Goal: Task Accomplishment & Management: Manage account settings

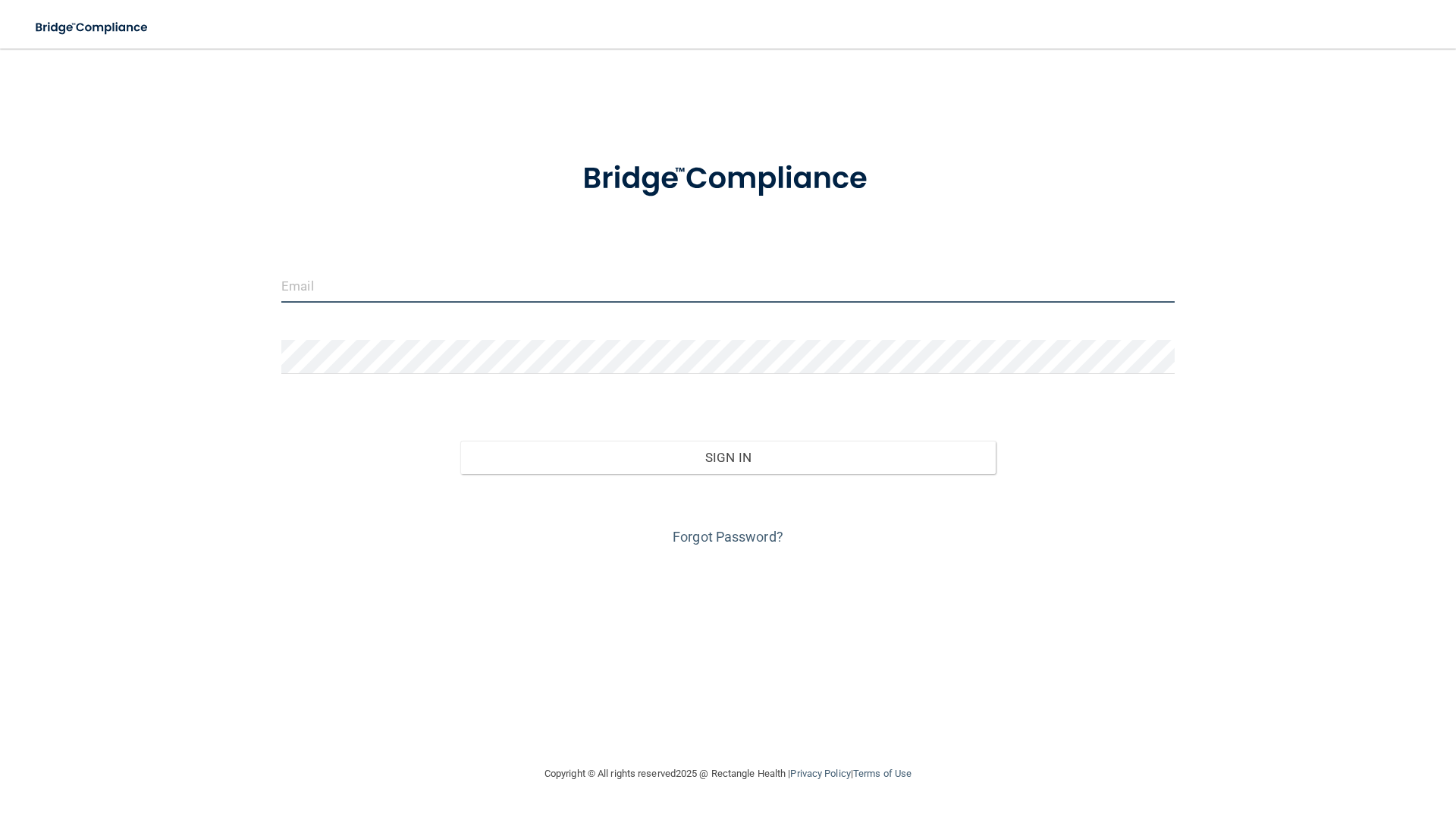
click at [433, 291] on input "email" at bounding box center [728, 286] width 893 height 34
click at [564, 276] on input "email" at bounding box center [728, 286] width 893 height 34
type input "[EMAIL_ADDRESS][DOMAIN_NAME]"
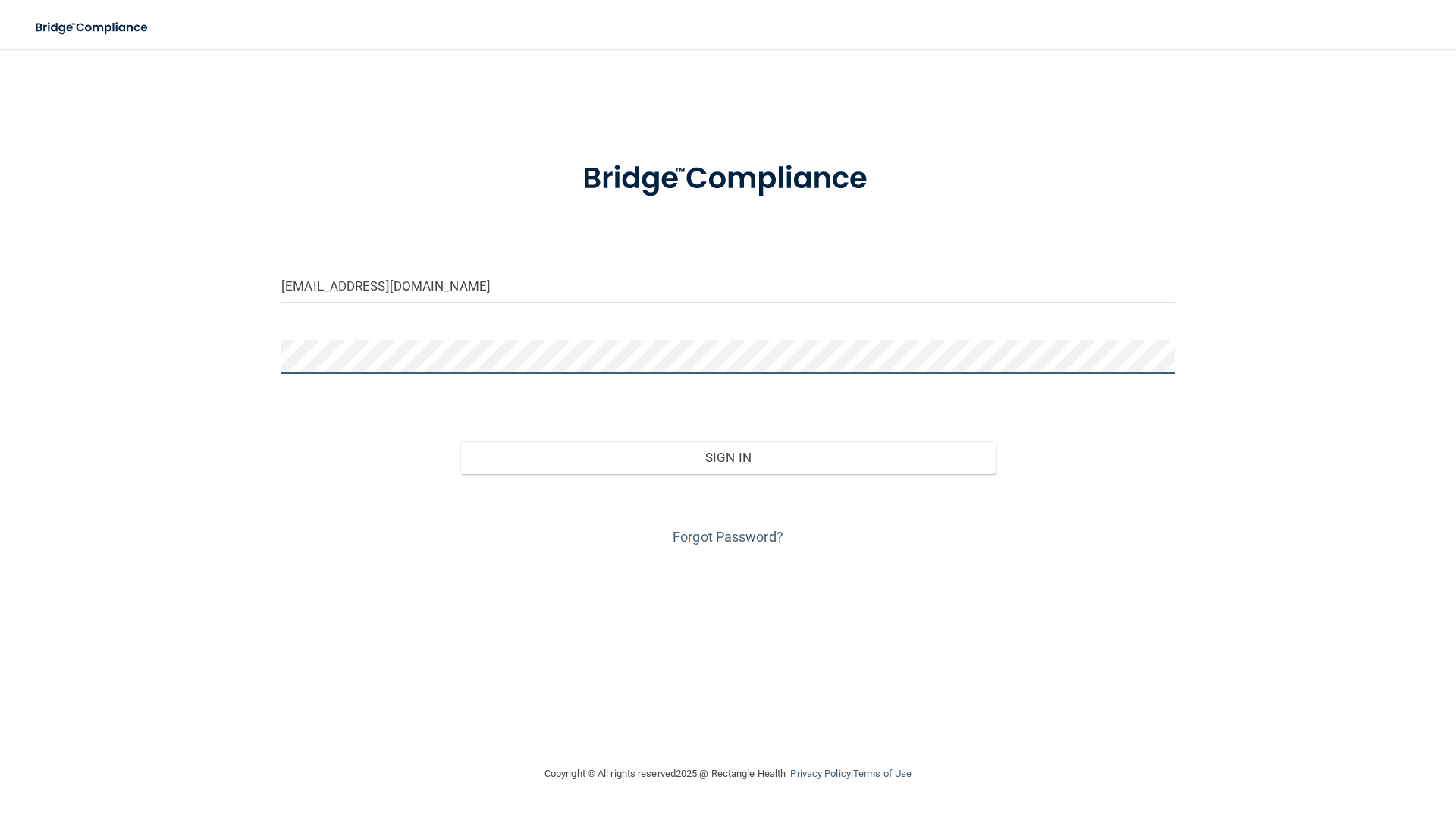
click at [460, 441] on button "Sign In" at bounding box center [728, 457] width 536 height 33
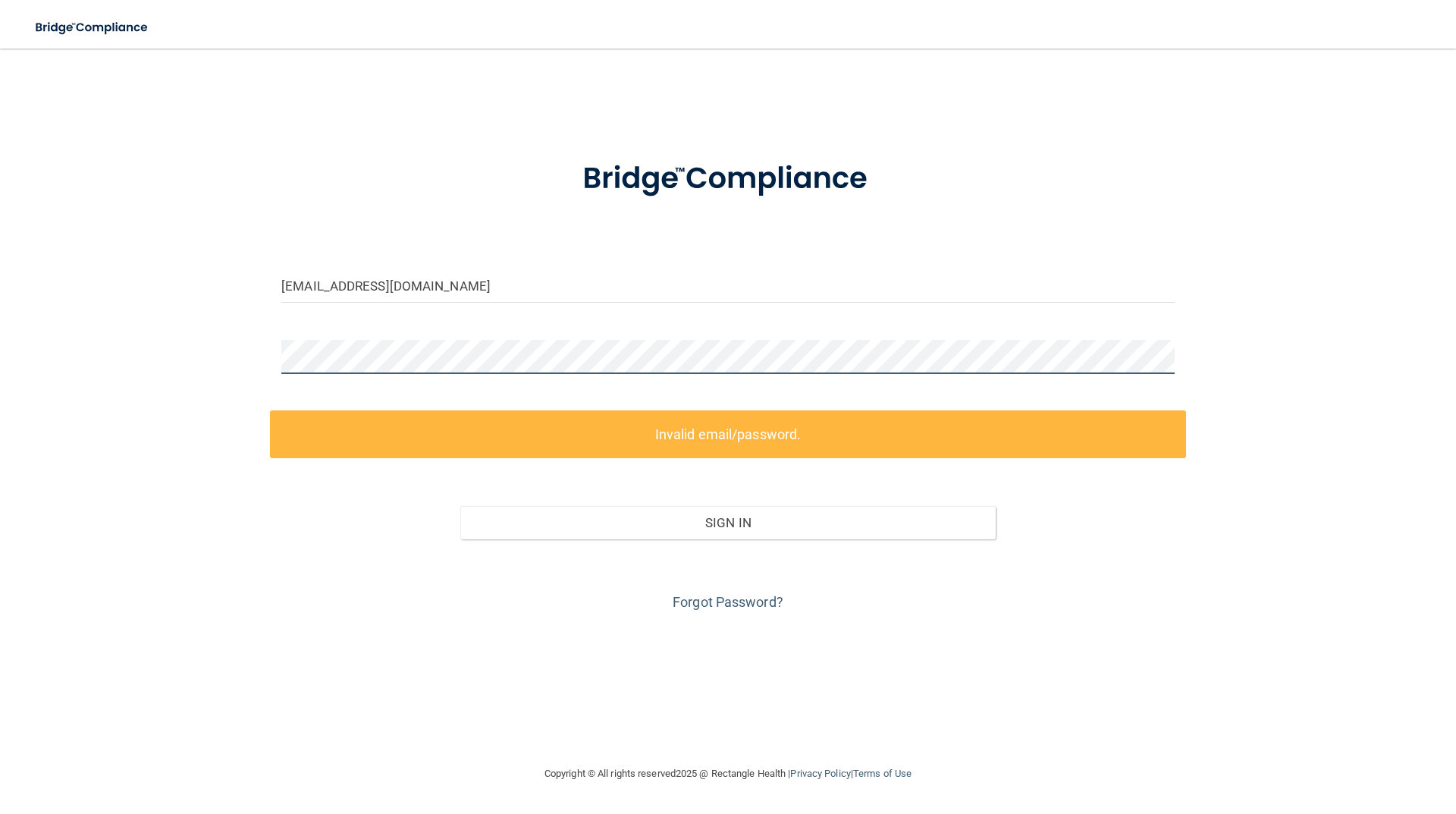
click at [251, 359] on div "drgray@goochdental.com Invalid email/password. You don't have permission to acc…" at bounding box center [728, 407] width 1396 height 686
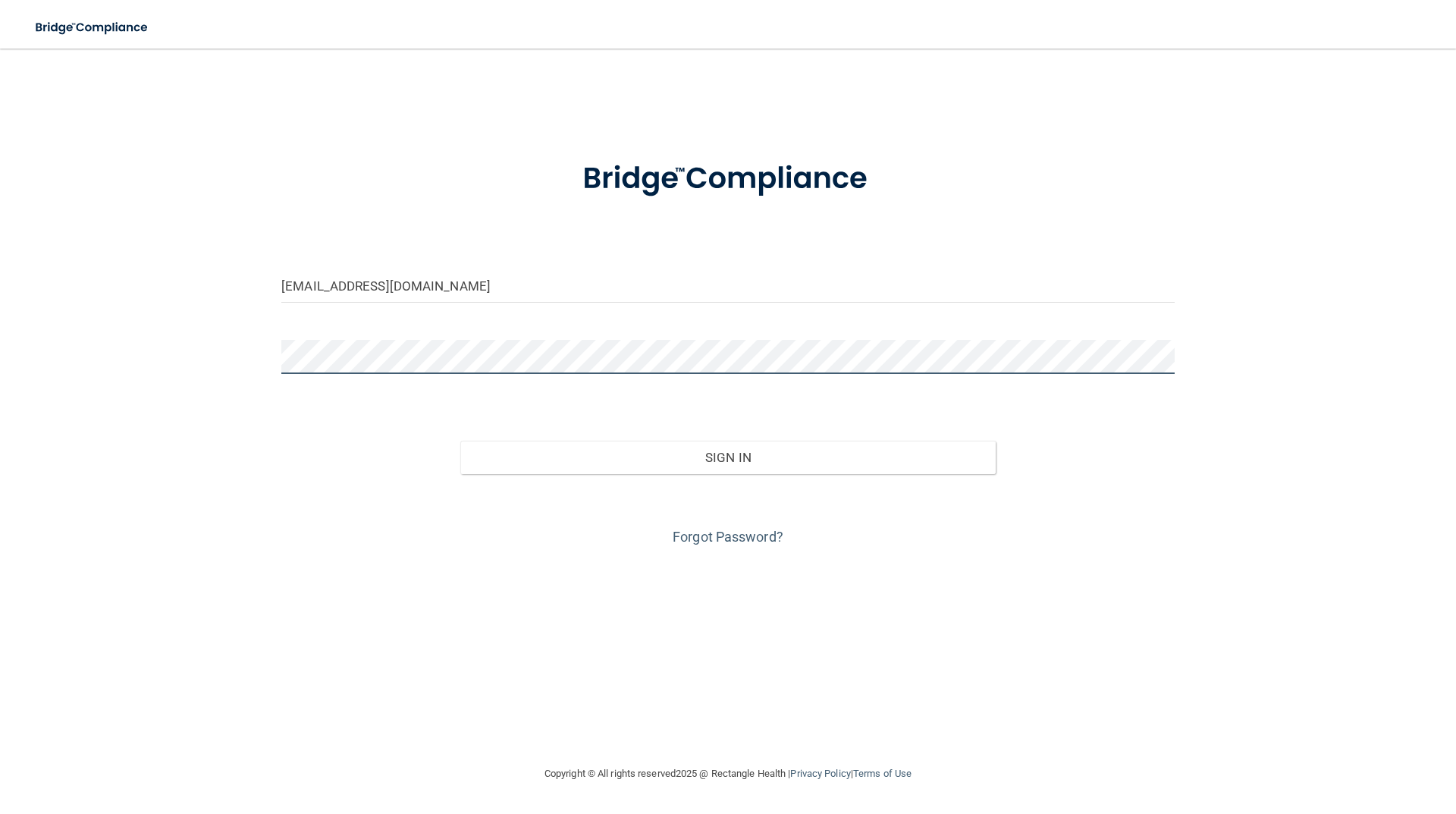
click at [460, 441] on button "Sign In" at bounding box center [728, 457] width 536 height 33
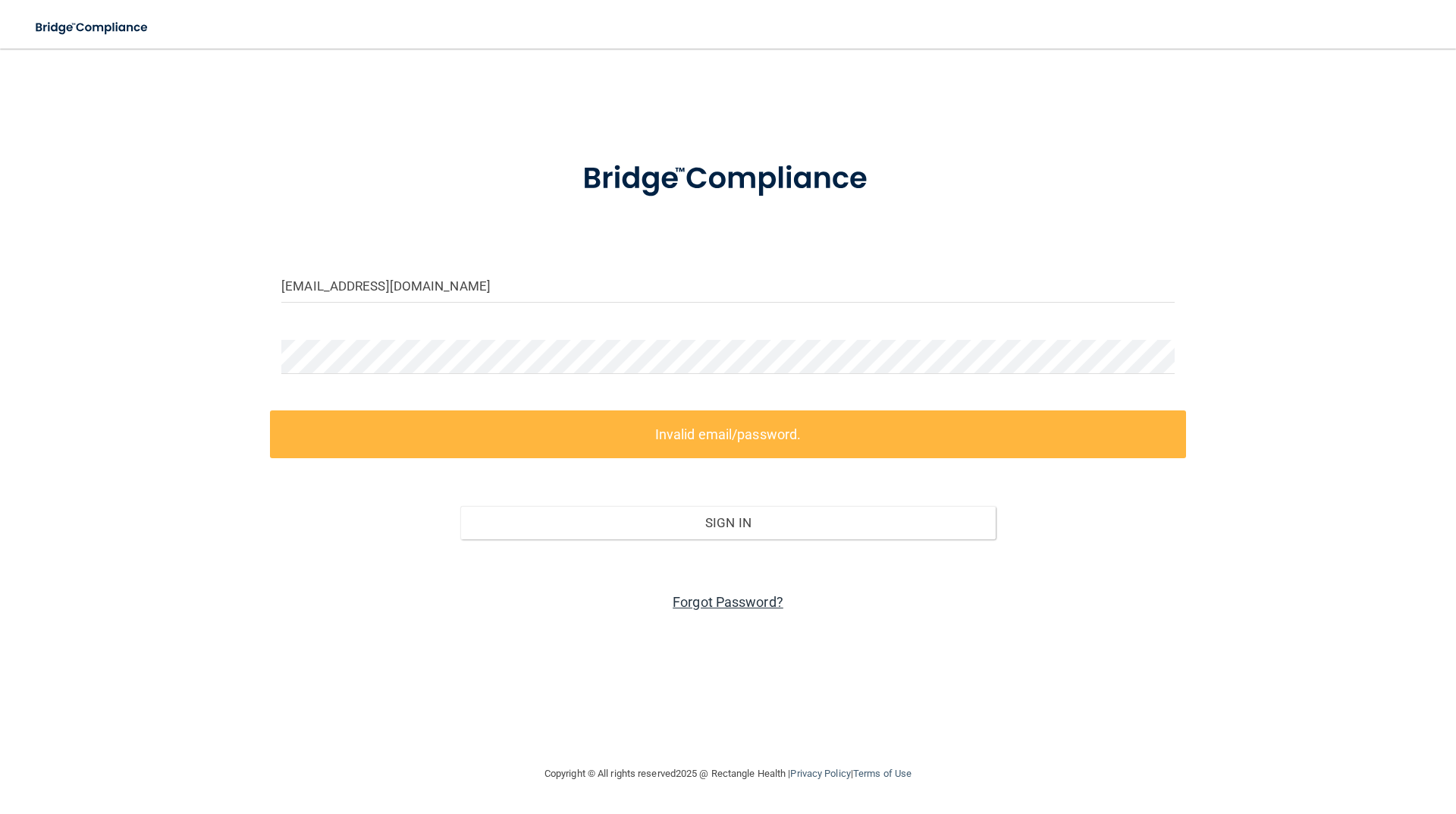
click at [704, 605] on link "Forgot Password?" at bounding box center [728, 602] width 111 height 16
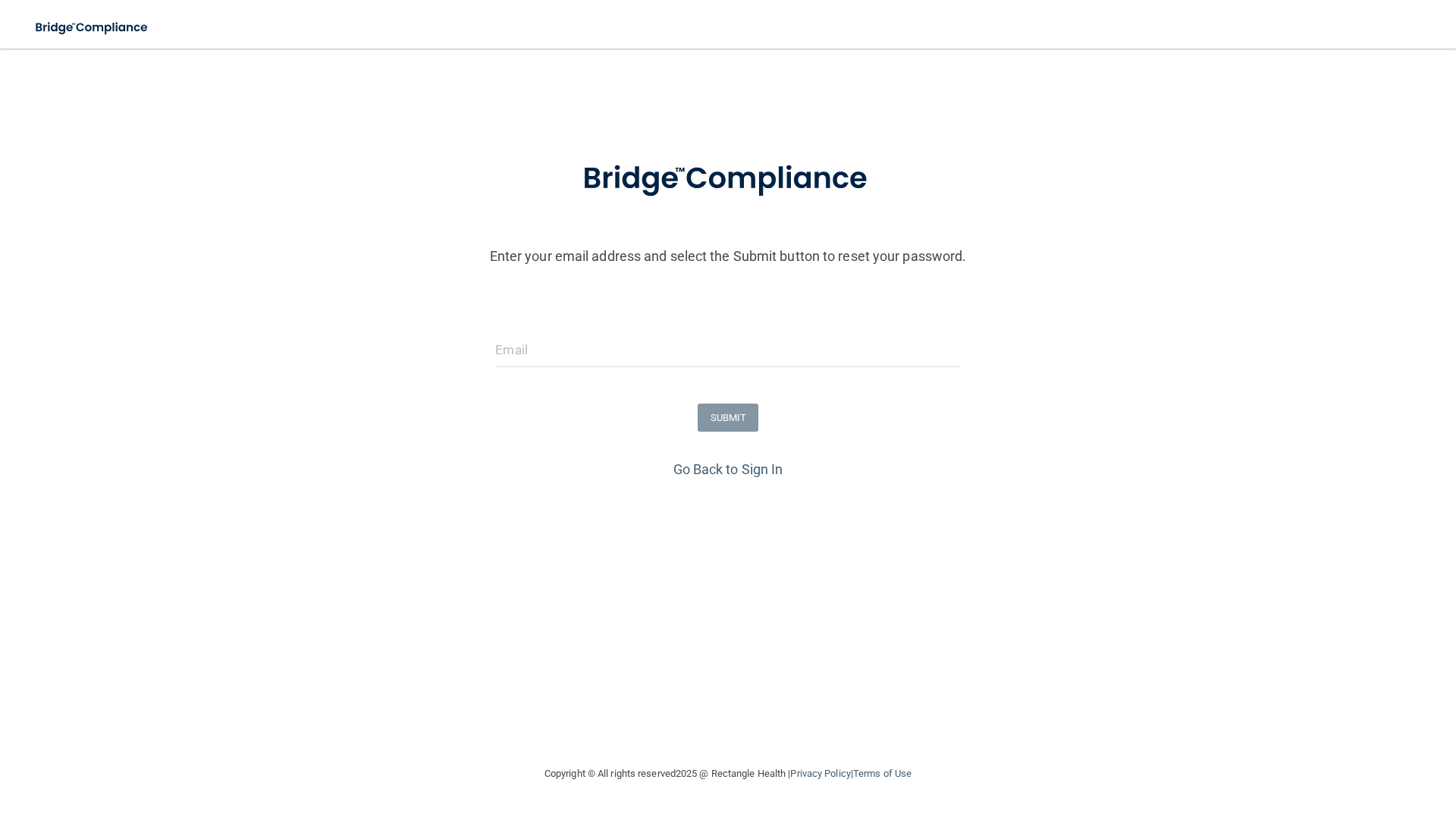
click at [678, 371] on div at bounding box center [728, 356] width 488 height 46
click at [687, 356] on input "email" at bounding box center [728, 350] width 465 height 34
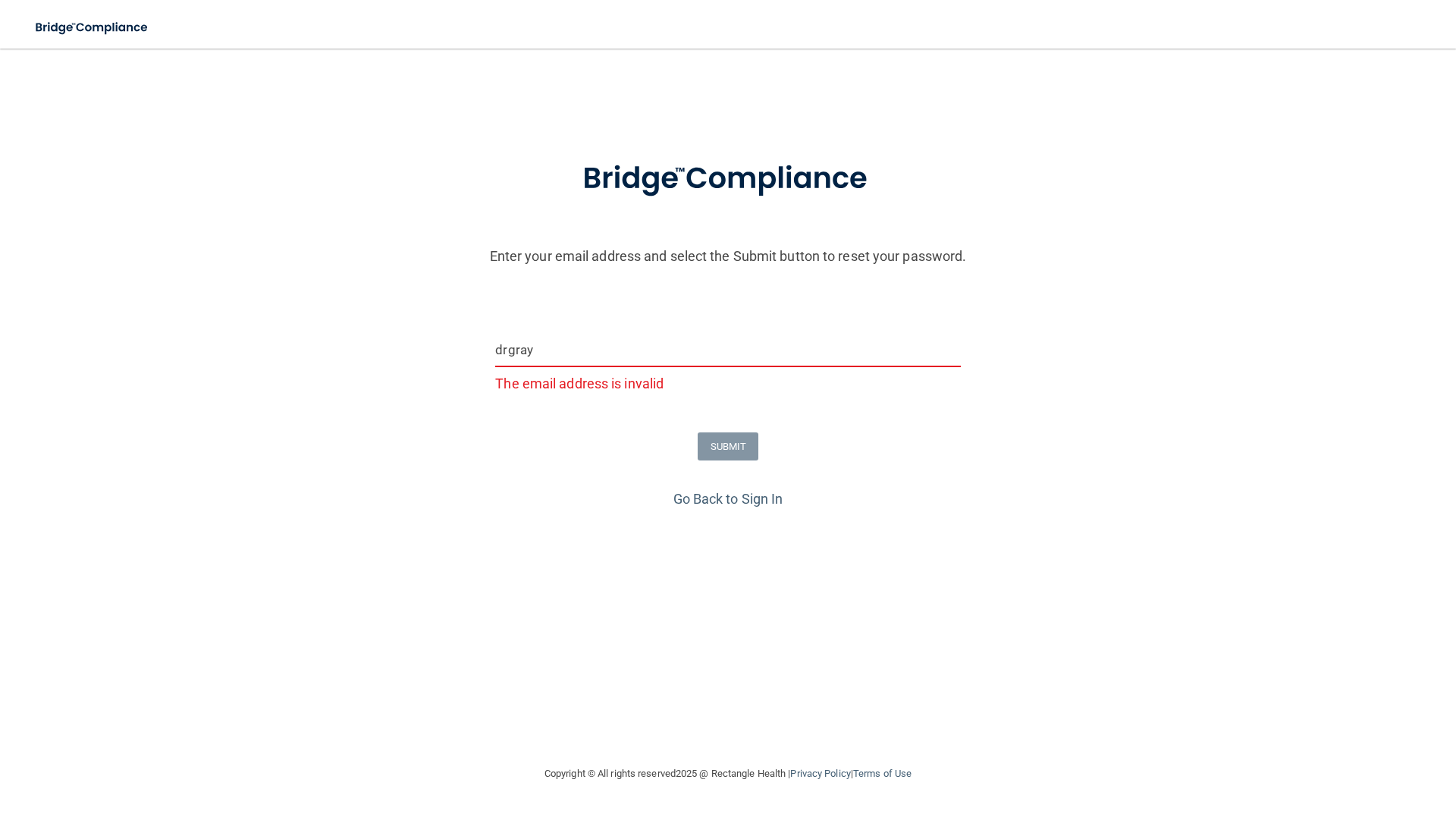
type input "[EMAIL_ADDRESS][DOMAIN_NAME]"
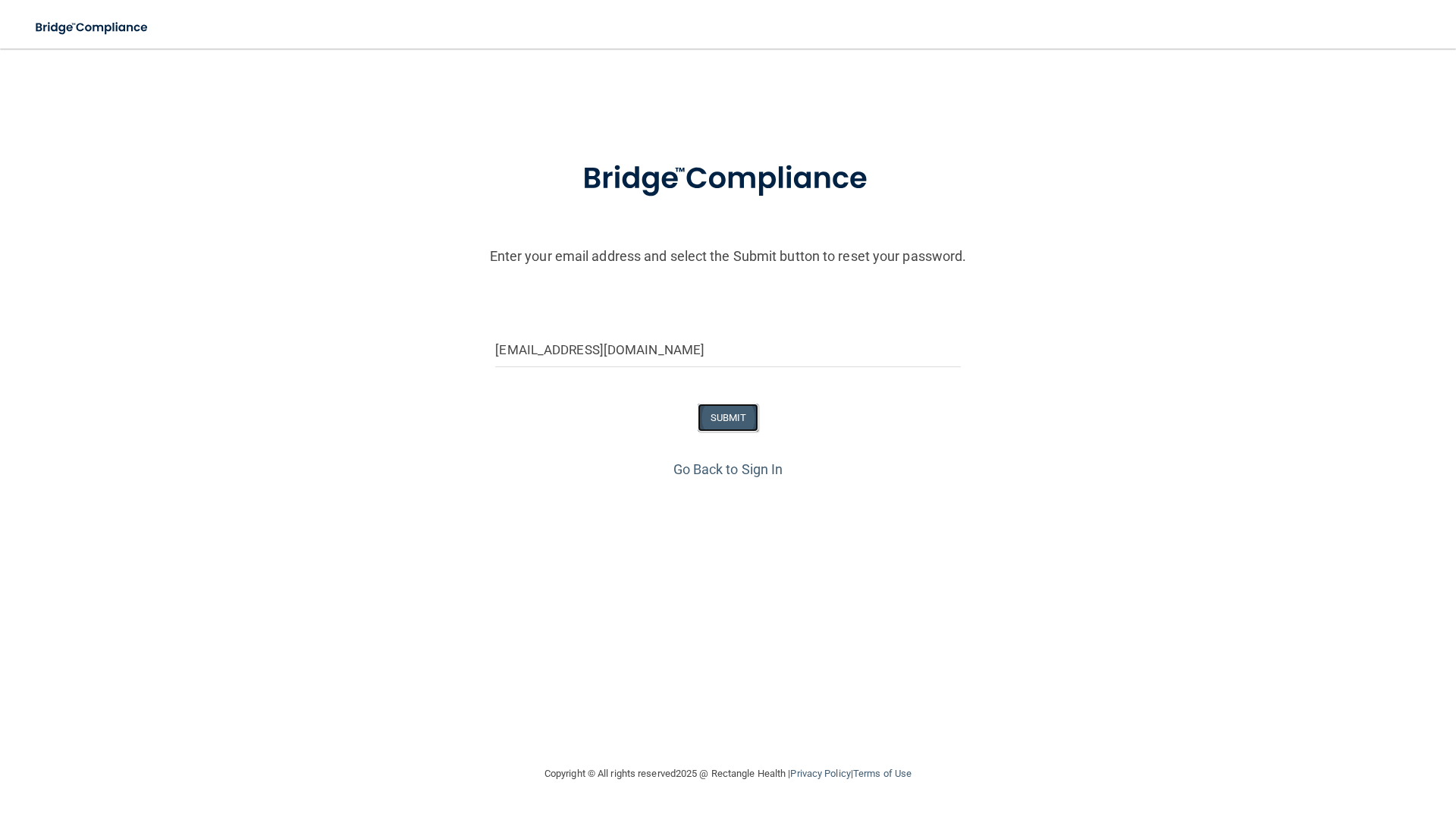
click at [727, 417] on button "SUBMIT" at bounding box center [728, 417] width 61 height 28
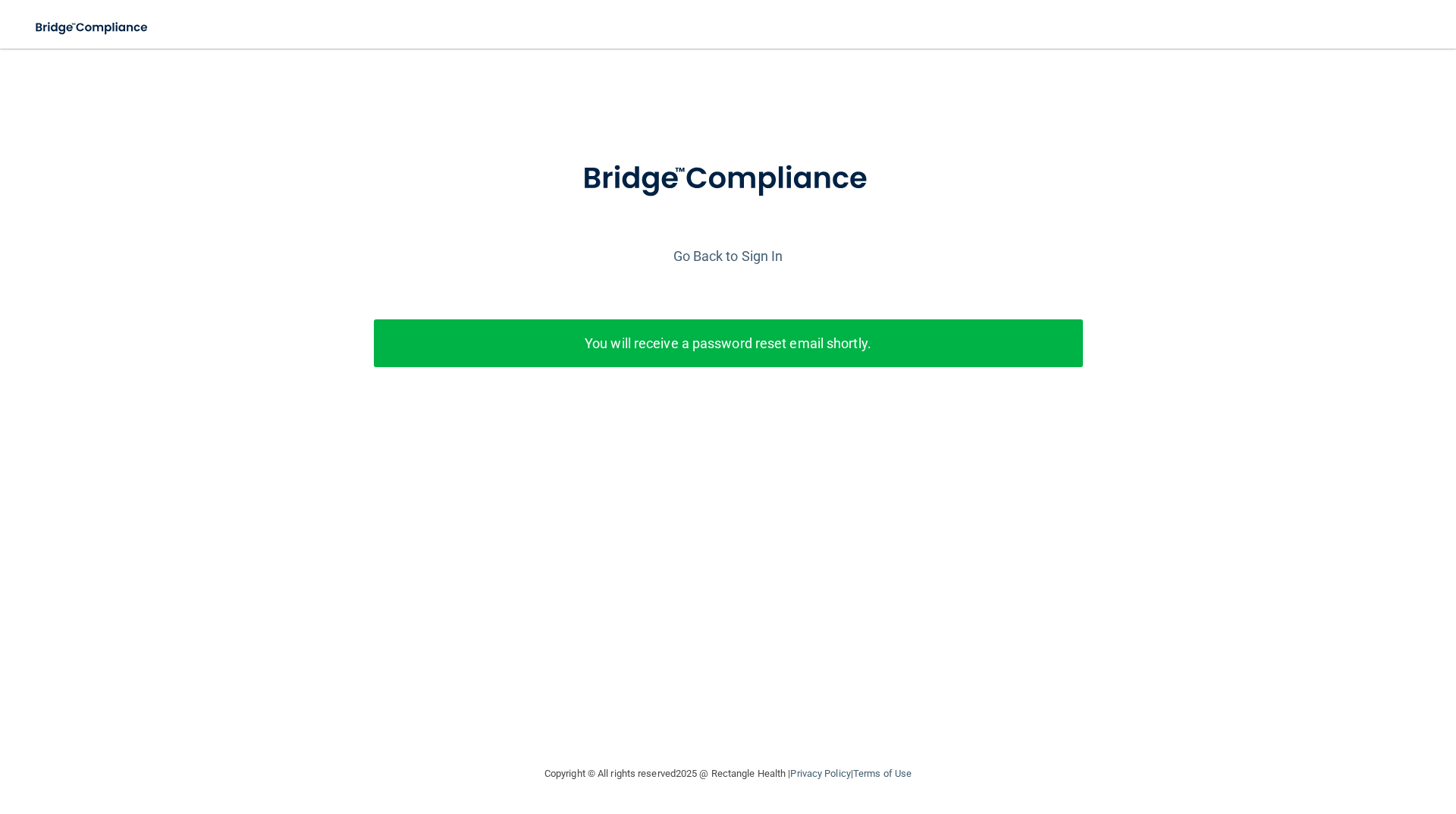
click at [663, 352] on p "You will receive a password reset email shortly." at bounding box center [728, 343] width 686 height 25
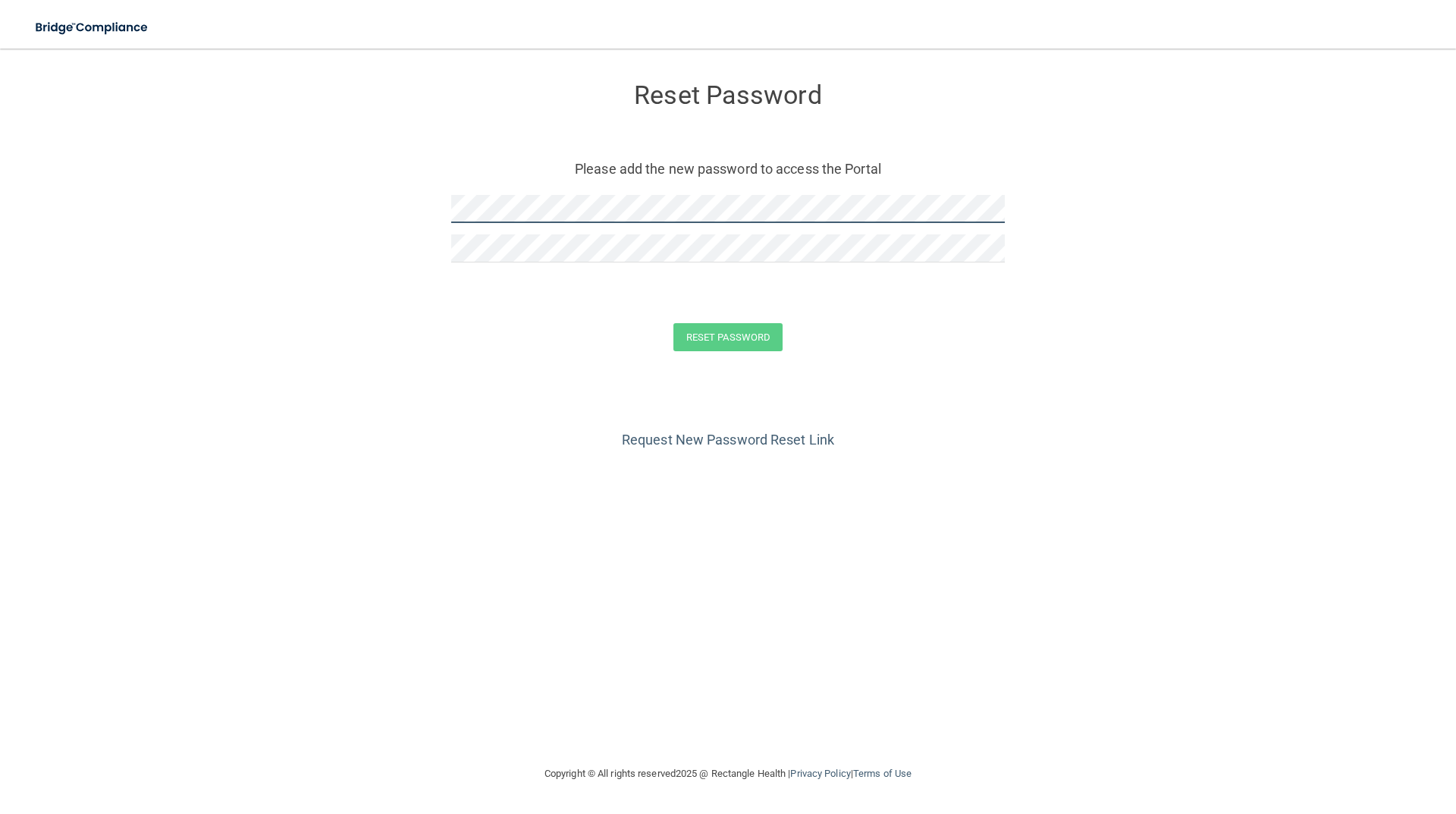
click at [315, 223] on form "Reset Password Please add the new password to access the Portal Reset Password …" at bounding box center [728, 220] width 1396 height 313
click at [690, 335] on button "Reset Password" at bounding box center [728, 337] width 109 height 28
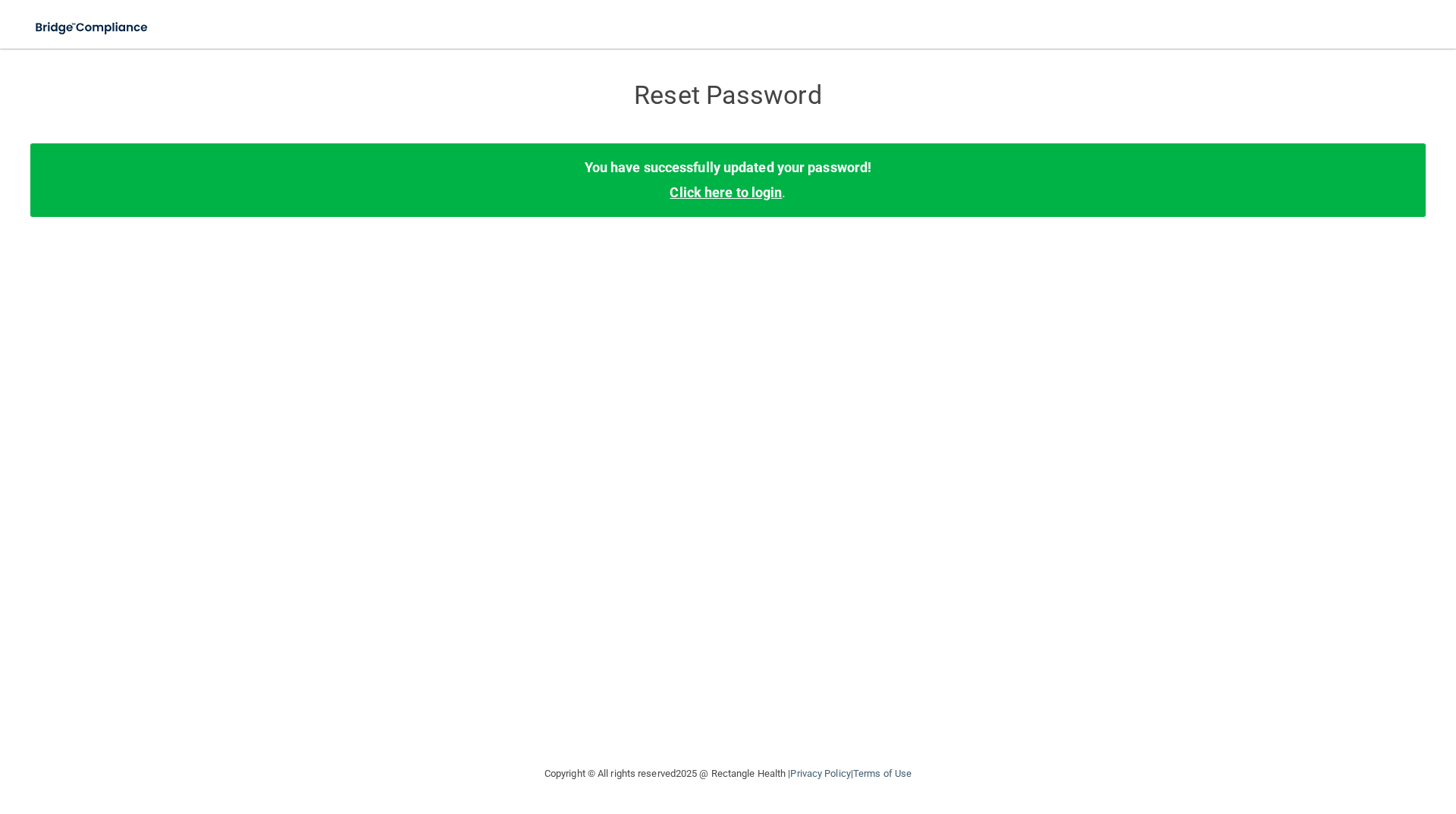
click at [722, 185] on link "Click here to login" at bounding box center [725, 192] width 112 height 16
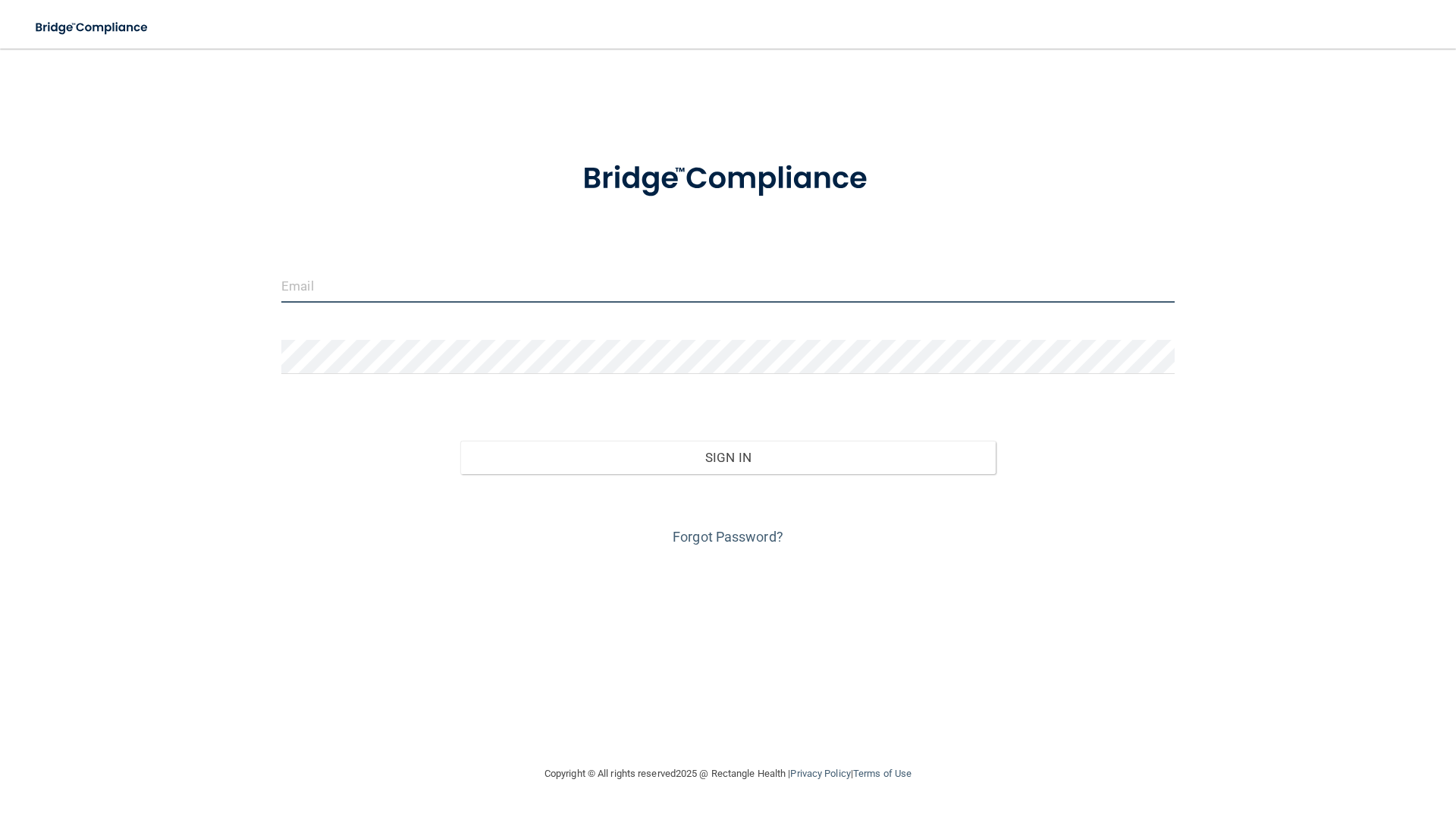
type input "[EMAIL_ADDRESS][DOMAIN_NAME]"
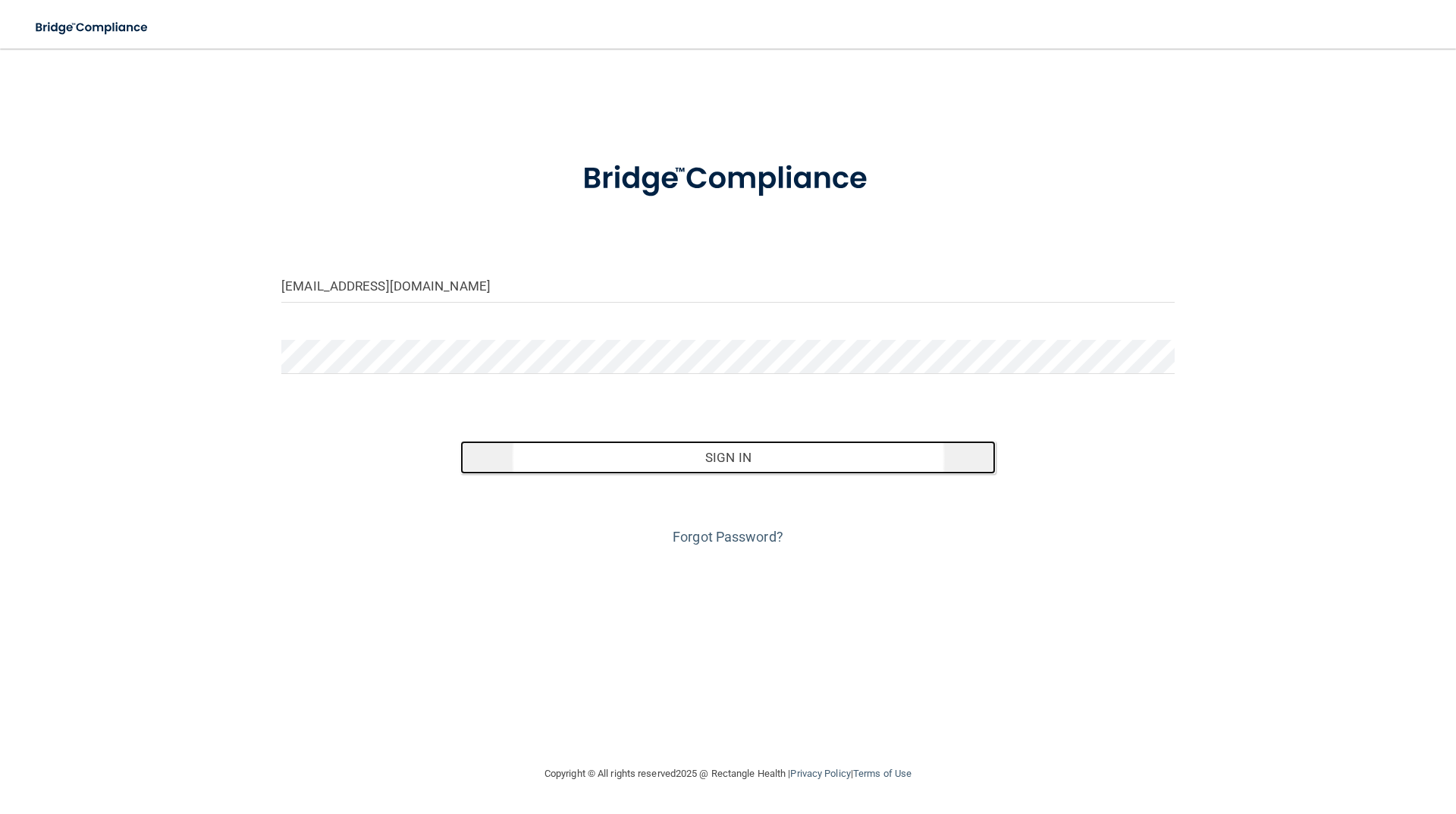
click at [712, 457] on button "Sign In" at bounding box center [728, 457] width 536 height 33
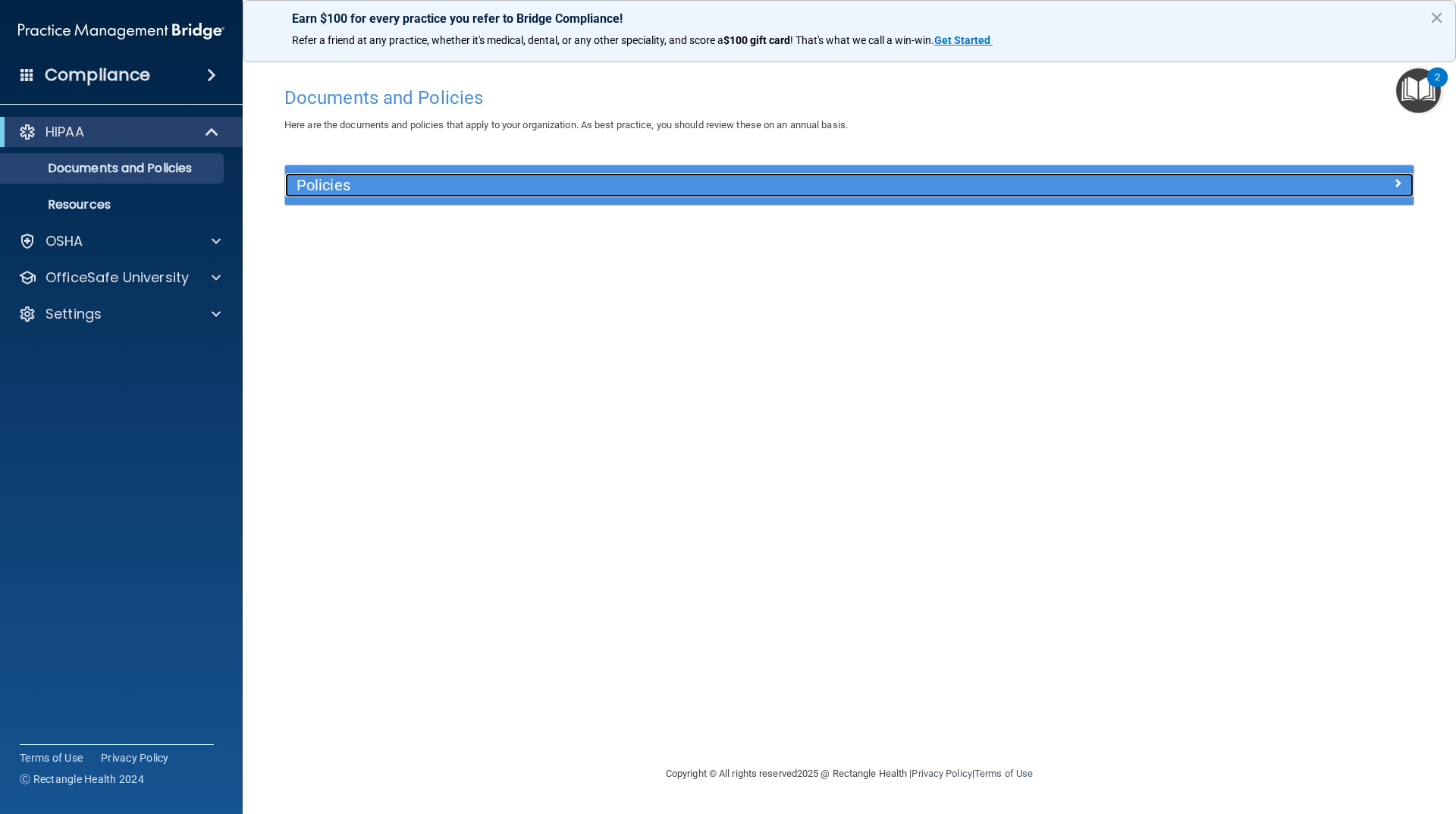
click at [335, 196] on div "Policies" at bounding box center [708, 185] width 847 height 24
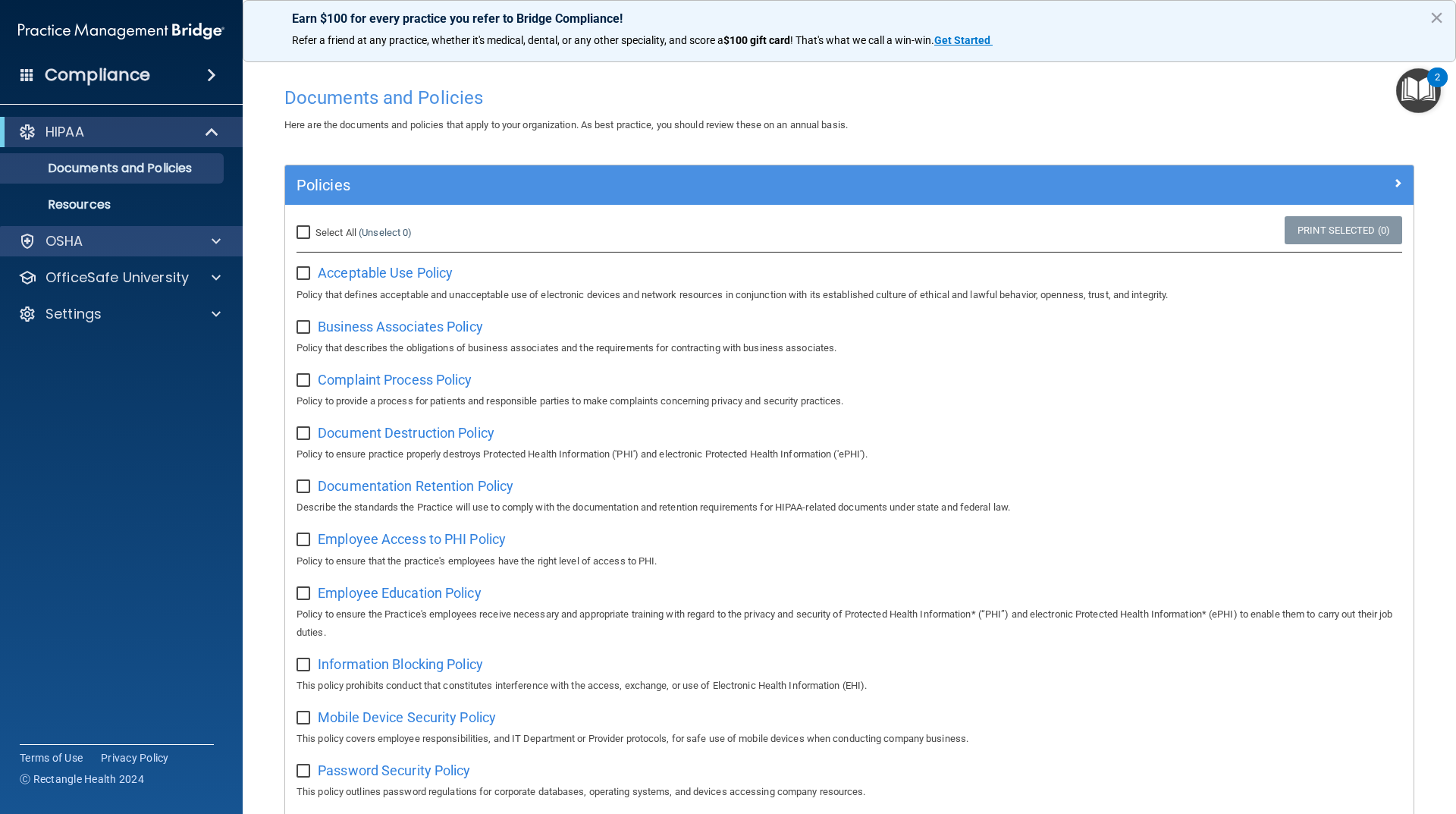
click at [106, 252] on div "OSHA" at bounding box center [121, 241] width 243 height 31
click at [210, 235] on div at bounding box center [214, 241] width 38 height 18
